Goal: Navigation & Orientation: Find specific page/section

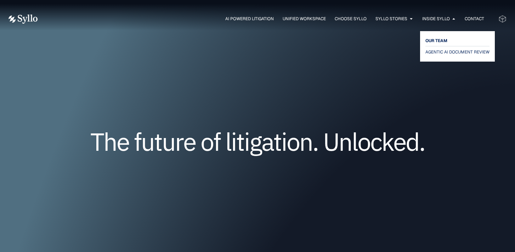
click at [438, 42] on span "OUR TEAM" at bounding box center [436, 40] width 22 height 8
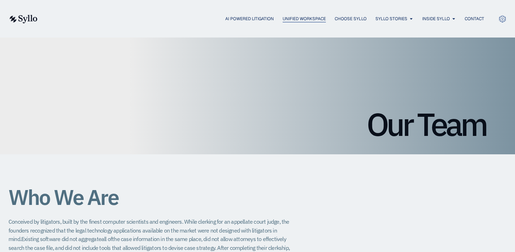
click at [296, 20] on span "Unified Workspace" at bounding box center [303, 19] width 43 height 6
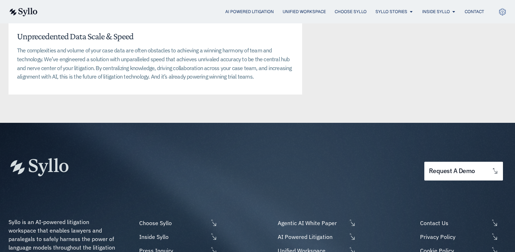
scroll to position [1628, 0]
